Goal: Information Seeking & Learning: Learn about a topic

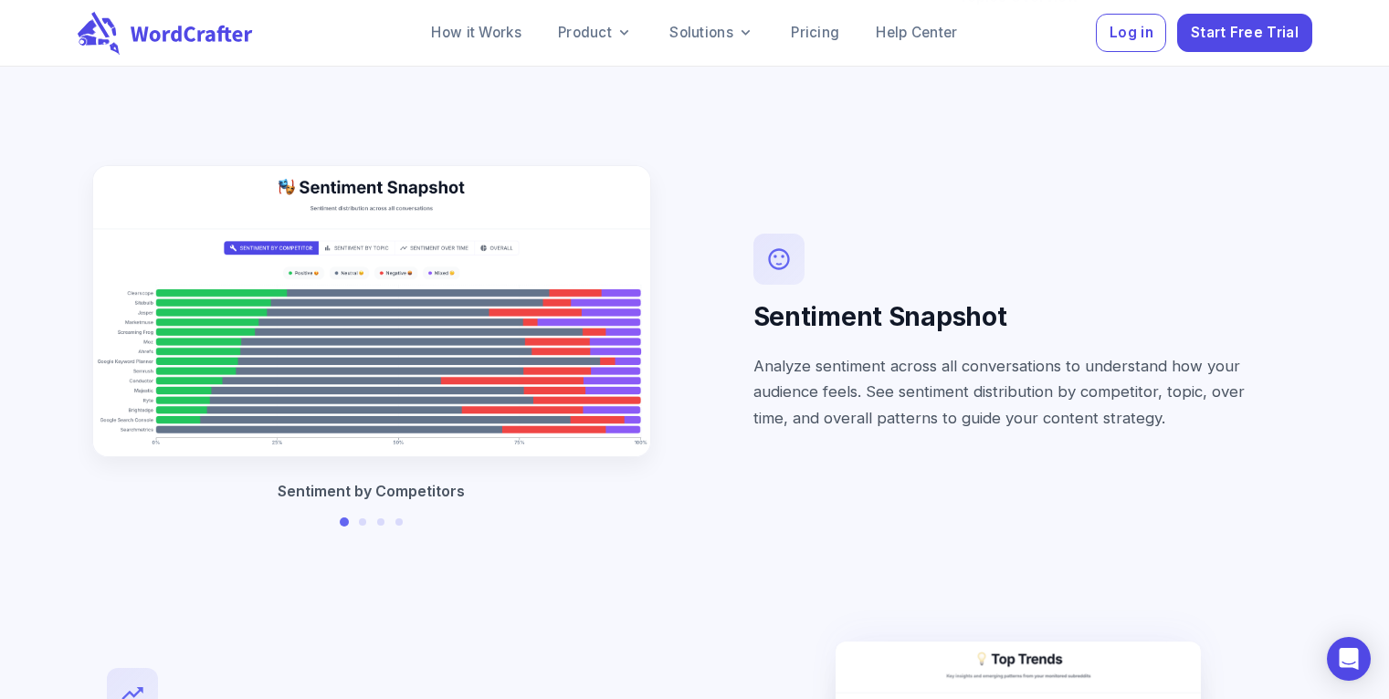
scroll to position [3085, 0]
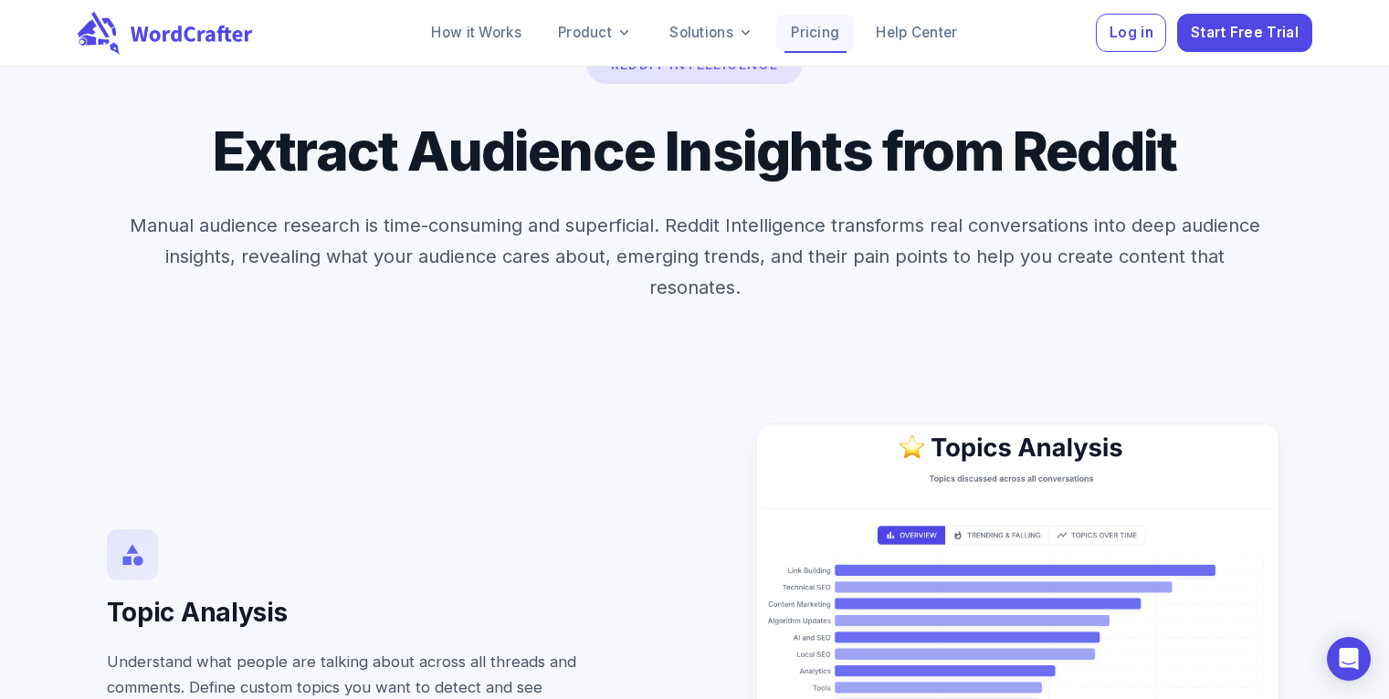
click at [822, 34] on link "Pricing" at bounding box center [815, 33] width 78 height 37
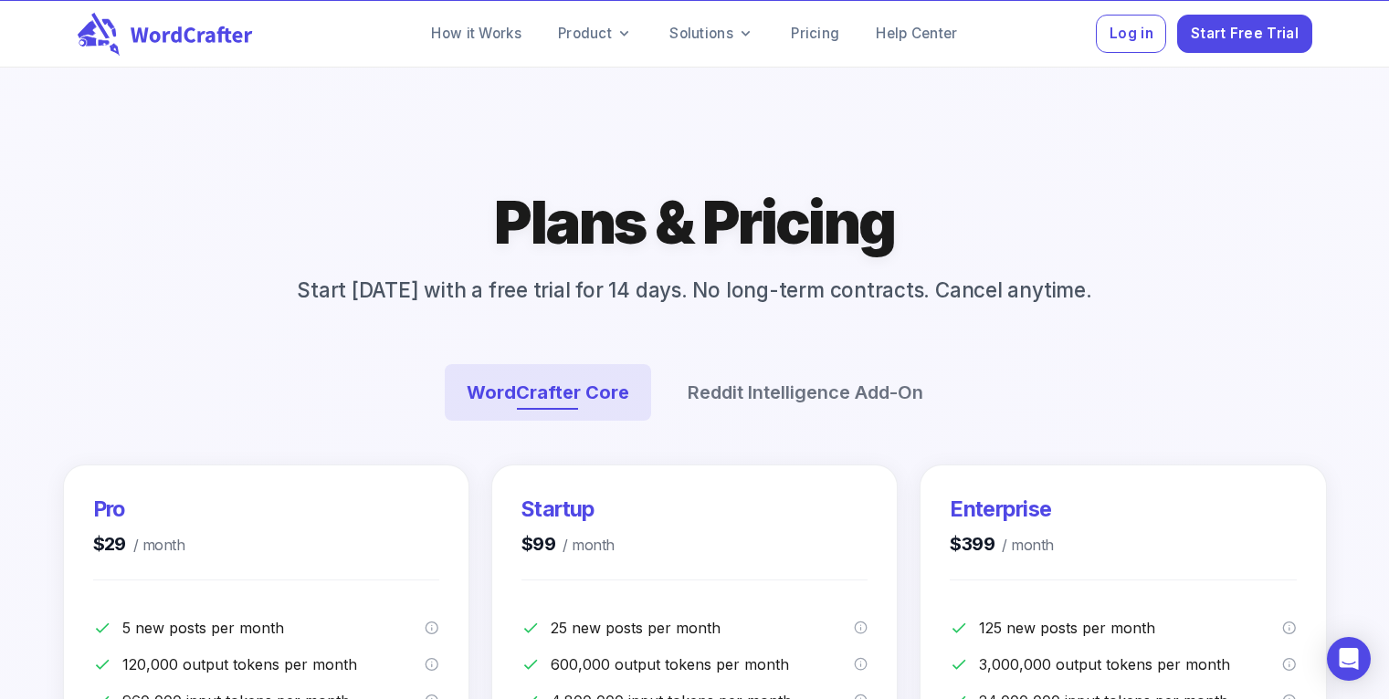
scroll to position [268, 0]
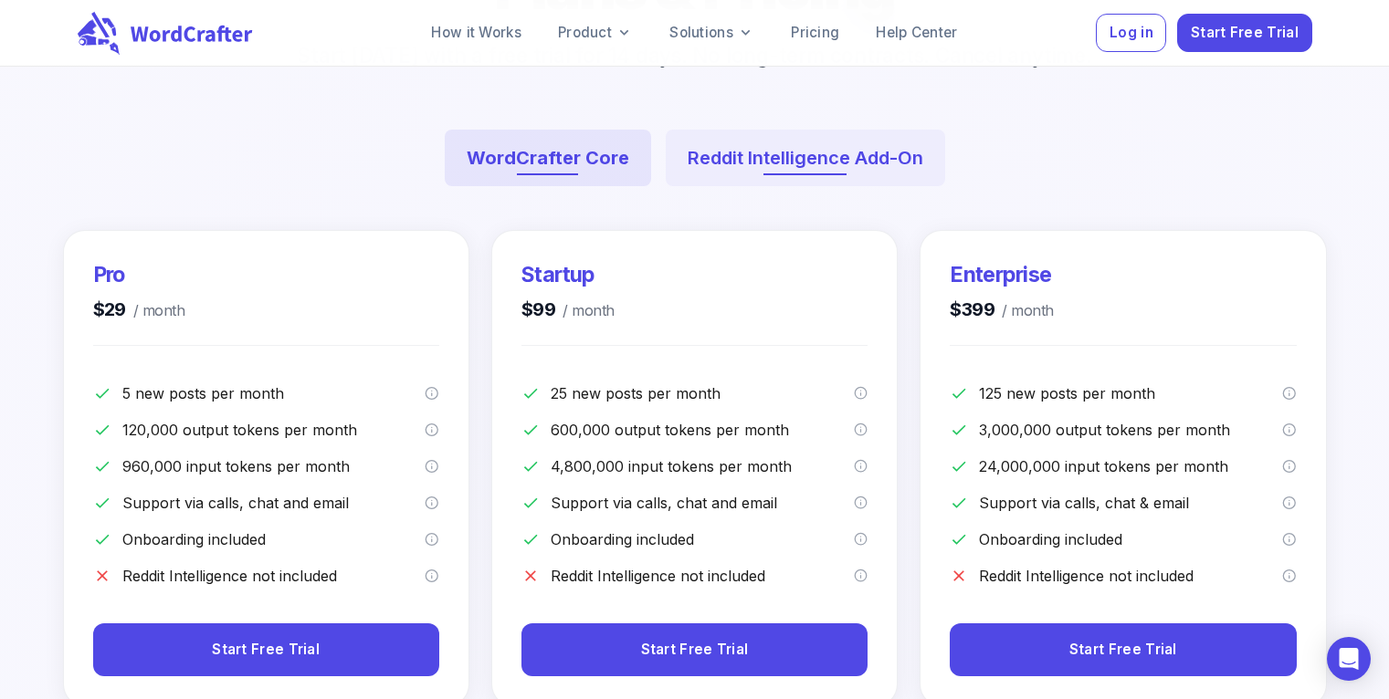
click at [791, 159] on button "Reddit Intelligence Add-On" at bounding box center [805, 158] width 279 height 57
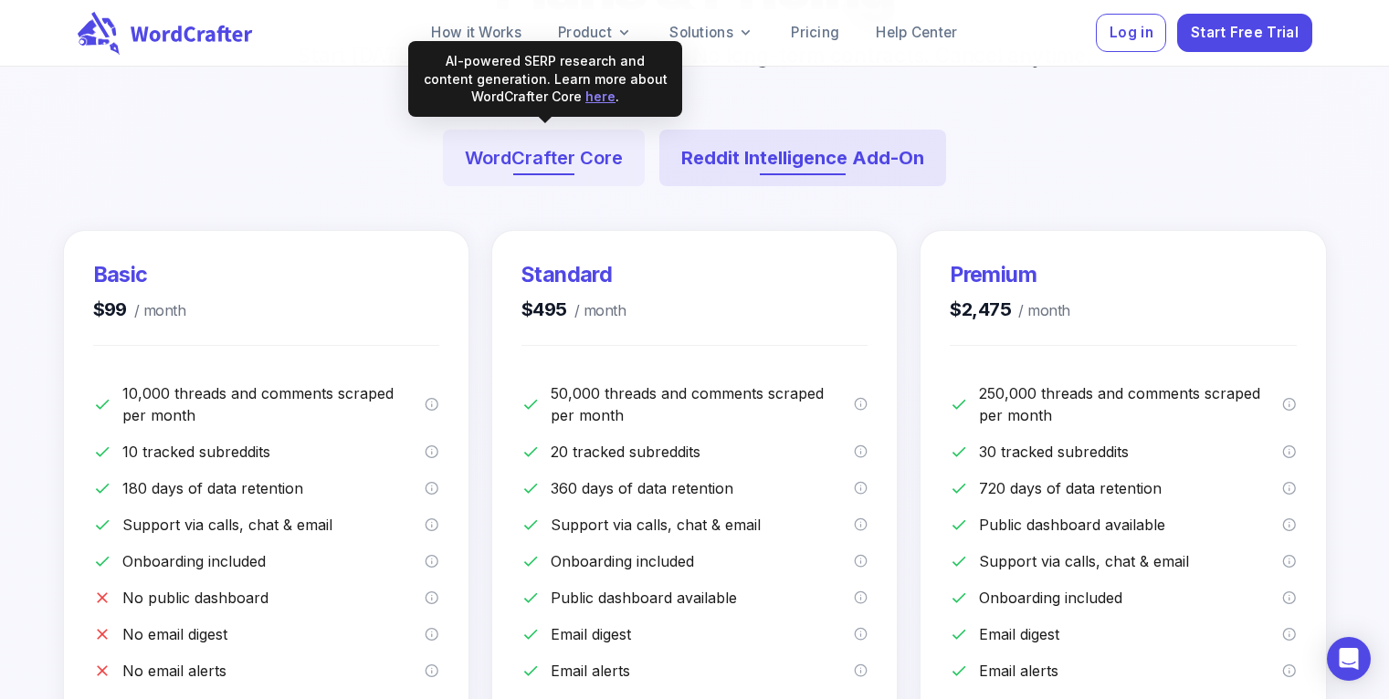
click at [572, 163] on button "WordCrafter Core" at bounding box center [544, 158] width 202 height 57
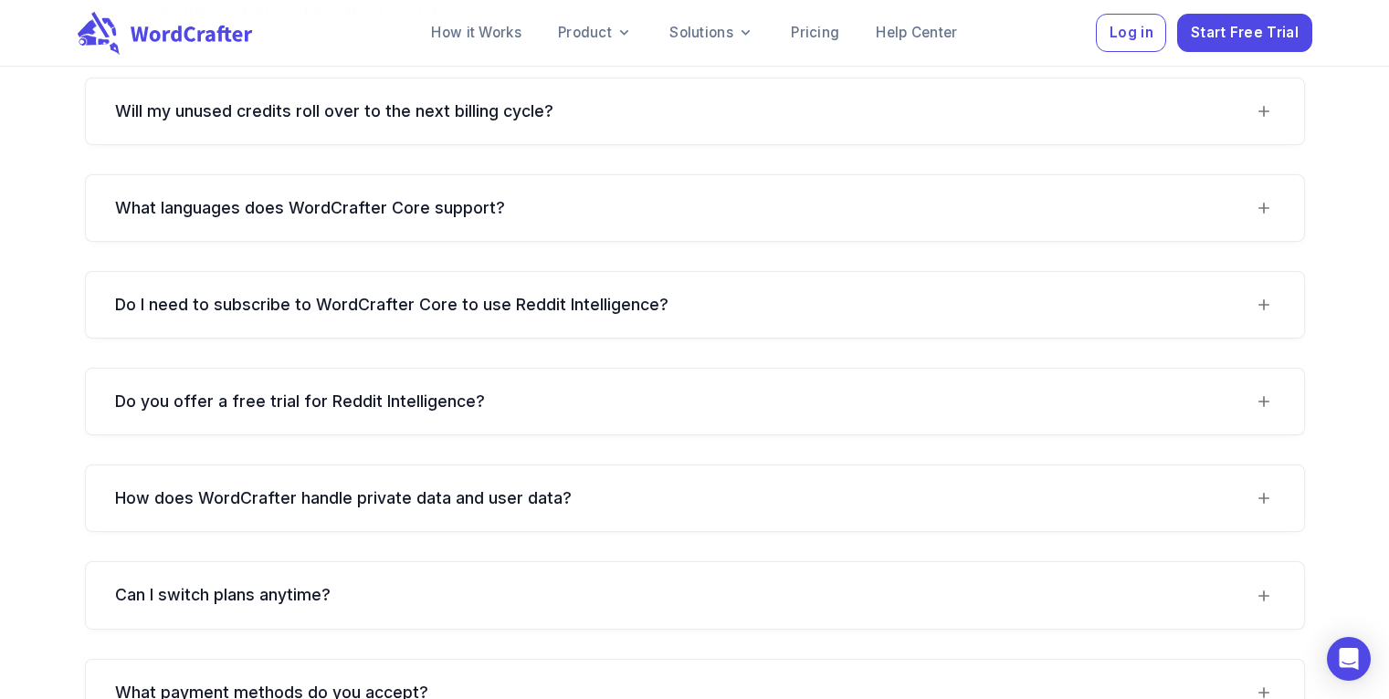
scroll to position [2524, 0]
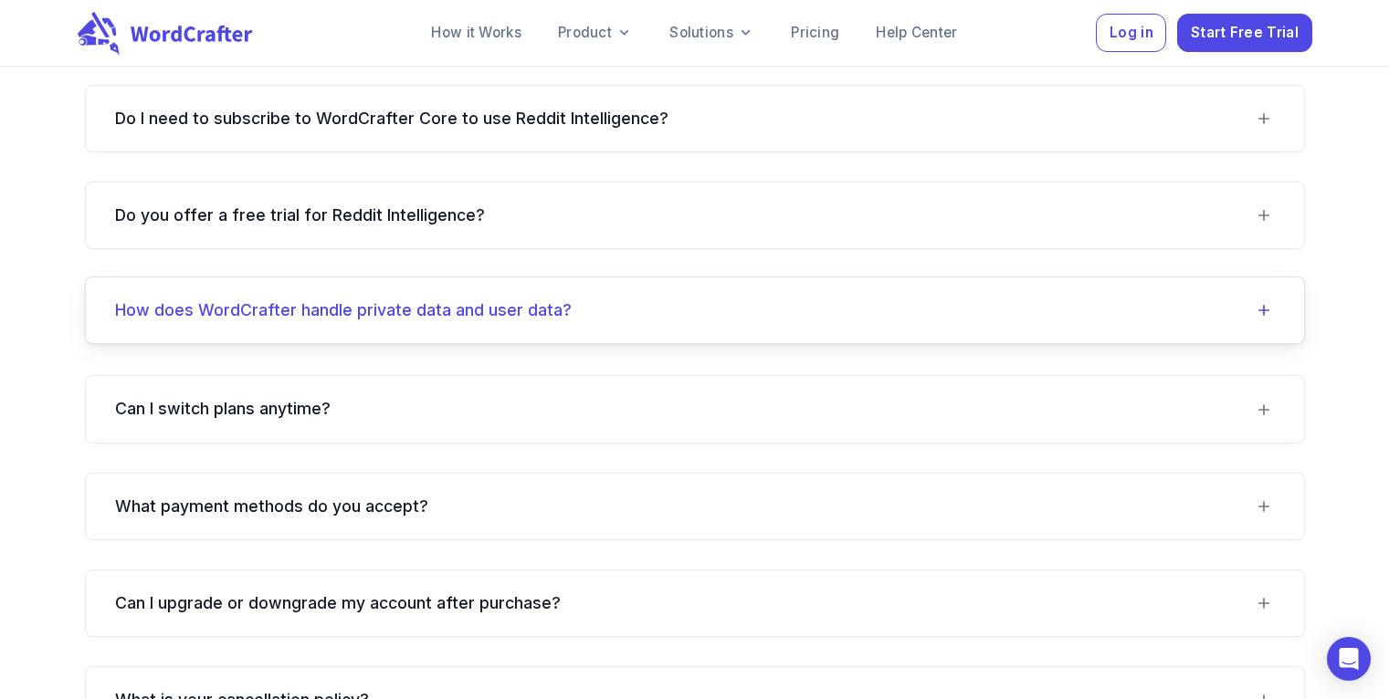
click at [528, 327] on data\?-header "How does WordCrafter handle private data and user data?" at bounding box center [695, 311] width 1218 height 66
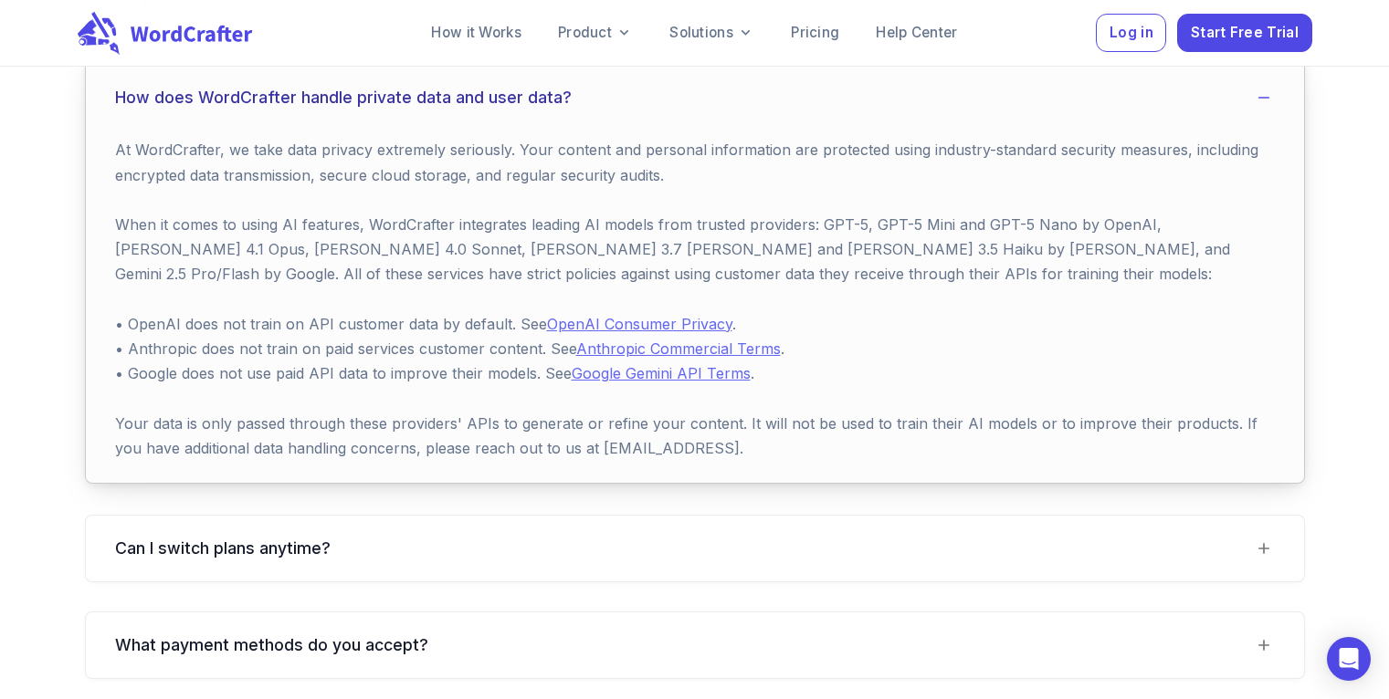
scroll to position [3030, 0]
